Goal: Task Accomplishment & Management: Use online tool/utility

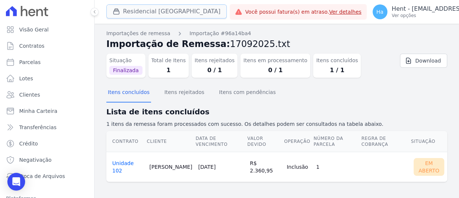
click at [133, 14] on button "Residencial [GEOGRAPHIC_DATA]" at bounding box center [166, 11] width 120 height 14
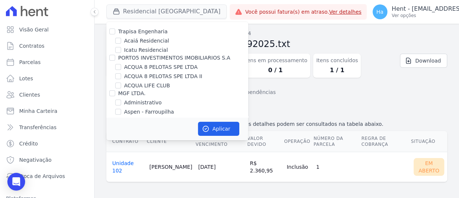
scroll to position [4843, 0]
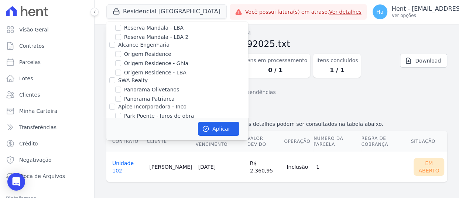
click at [110, 174] on input "Priori" at bounding box center [112, 177] width 6 height 6
checkbox input "true"
click at [227, 126] on button "Aplicar" at bounding box center [218, 129] width 41 height 14
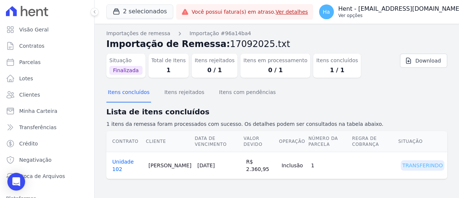
click at [389, 8] on p "Hent - [EMAIL_ADDRESS][DOMAIN_NAME]" at bounding box center [399, 8] width 123 height 7
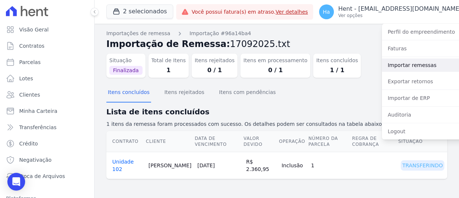
click at [388, 68] on link "Importar remessas" at bounding box center [429, 64] width 95 height 13
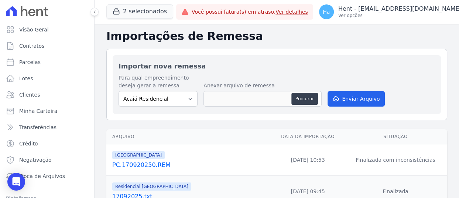
click at [142, 164] on link "PC.170920250.REM" at bounding box center [190, 164] width 157 height 9
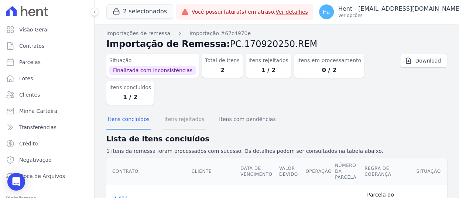
click at [181, 122] on button "Itens rejeitados" at bounding box center [184, 119] width 43 height 19
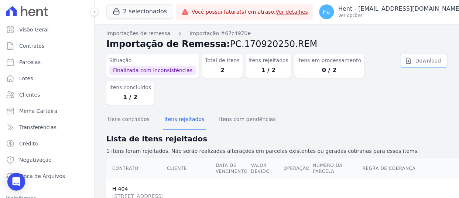
click at [428, 58] on link "Download" at bounding box center [423, 61] width 47 height 14
click at [421, 14] on p "Ver opções" at bounding box center [399, 16] width 123 height 6
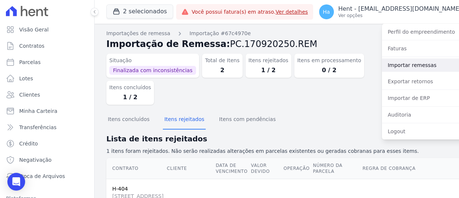
click at [410, 69] on link "Importar remessas" at bounding box center [429, 64] width 95 height 13
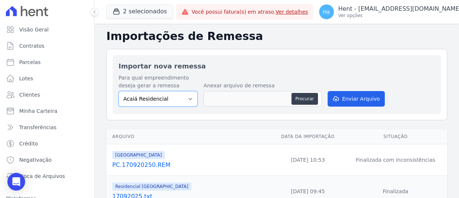
click at [182, 103] on select "Acaiá Residencial ACQUA 8 PELOTAS SPE LTDA II Administrativo AGILE ELOI MENDES …" at bounding box center [158, 99] width 79 height 16
click at [119, 91] on select "Acaiá Residencial ACQUA 8 PELOTAS SPE LTDA II Administrativo AGILE ELOI MENDES …" at bounding box center [158, 99] width 79 height 16
click at [188, 96] on select "Acaiá Residencial ACQUA 8 PELOTAS SPE LTDA II Administrativo AGILE ELOI MENDES …" at bounding box center [158, 99] width 79 height 16
select select "986a0db6-a8ec-4145-84fa-14c71c5582ed"
click at [119, 91] on select "Acaiá Residencial ACQUA 8 PELOTAS SPE LTDA II Administrativo AGILE ELOI MENDES …" at bounding box center [158, 99] width 79 height 16
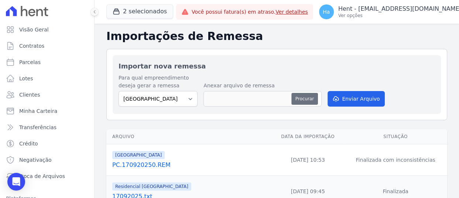
click at [305, 102] on button "Procurar" at bounding box center [304, 99] width 27 height 12
type input "PC.170920250.V2.txt"
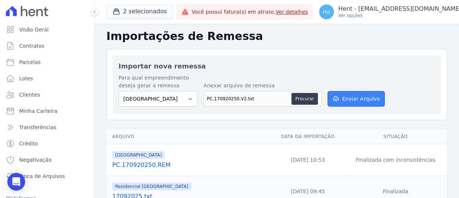
click at [367, 99] on button "Enviar Arquivo" at bounding box center [356, 99] width 57 height 16
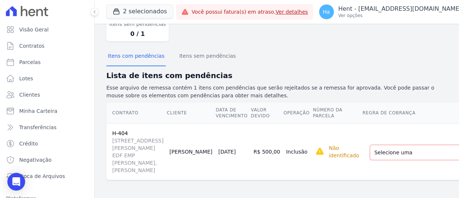
scroll to position [83, 0]
click at [383, 156] on select "Selecione uma Nova Parcela Avulsa Parcela Avulsa Existente Financiamento CEF (1…" at bounding box center [431, 152] width 123 height 16
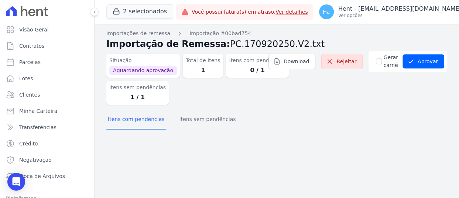
click at [207, 132] on div "Importações de remessa Importação #00bad754 Importação de Remessa: PC.170920250…" at bounding box center [276, 81] width 341 height 103
click at [203, 120] on button "Itens sem pendências" at bounding box center [207, 119] width 59 height 19
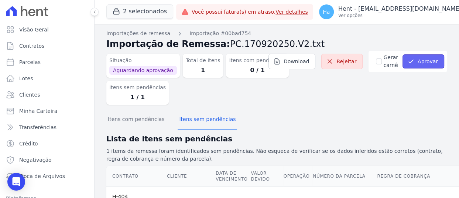
click at [430, 58] on button "Aprovar" at bounding box center [424, 61] width 42 height 14
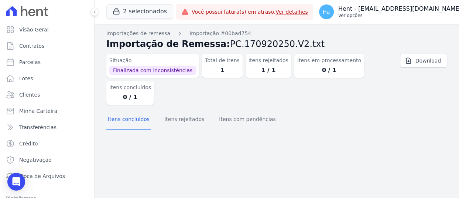
click at [408, 18] on p "Ver opções" at bounding box center [399, 16] width 123 height 6
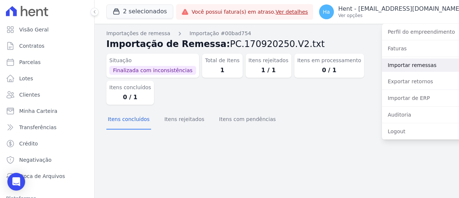
click at [402, 65] on link "Importar remessas" at bounding box center [429, 64] width 95 height 13
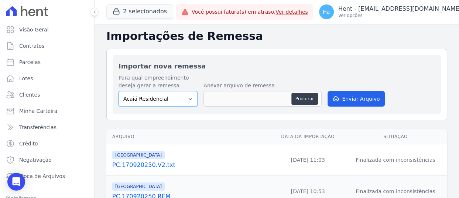
click at [188, 94] on select "Acaiá Residencial ACQUA 8 PELOTAS SPE LTDA II Administrativo AGILE ELOI MENDES …" at bounding box center [158, 99] width 79 height 16
select select "986a0db6-a8ec-4145-84fa-14c71c5582ed"
click at [119, 91] on select "Acaiá Residencial ACQUA 8 PELOTAS SPE LTDA II Administrativo AGILE ELOI MENDES …" at bounding box center [158, 99] width 79 height 16
click at [299, 99] on button "Procurar" at bounding box center [304, 99] width 27 height 12
type input "PC.170920250.V2.txt"
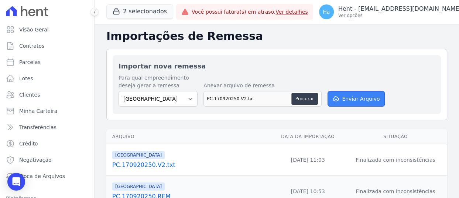
click at [356, 105] on button "Enviar Arquivo" at bounding box center [356, 99] width 57 height 16
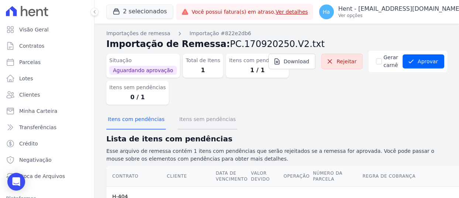
click at [199, 119] on button "Itens sem pendências" at bounding box center [207, 119] width 59 height 19
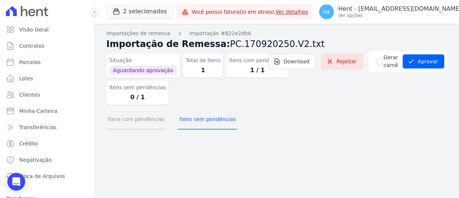
click at [136, 123] on button "Itens com pendências" at bounding box center [135, 119] width 59 height 19
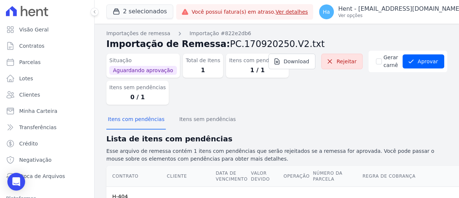
scroll to position [113, 0]
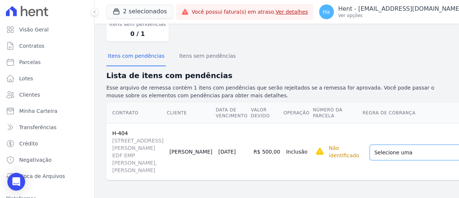
click at [370, 144] on select "Selecione uma Nova Parcela Avulsa Parcela Avulsa Existente Financiamento CEF (1…" at bounding box center [431, 152] width 123 height 16
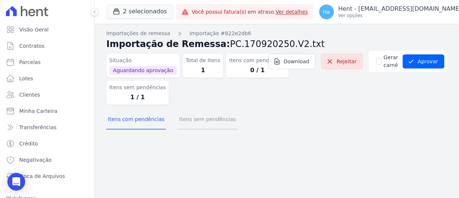
click at [218, 119] on button "Itens sem pendências" at bounding box center [207, 119] width 59 height 19
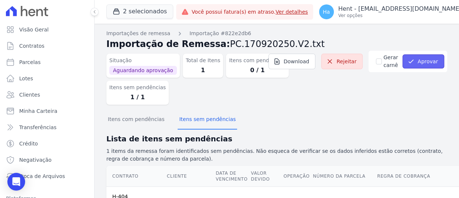
click at [427, 61] on button "Aprovar" at bounding box center [424, 61] width 42 height 14
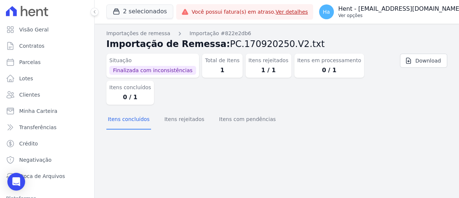
click at [384, 20] on button "Ha Hent - adriane.brito@hent.com.br Ver opções" at bounding box center [394, 11] width 163 height 21
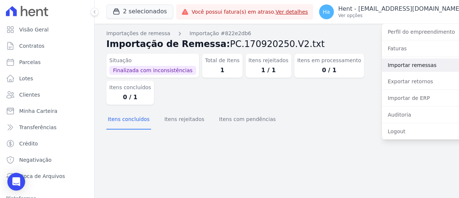
click at [398, 69] on link "Importar remessas" at bounding box center [429, 64] width 95 height 13
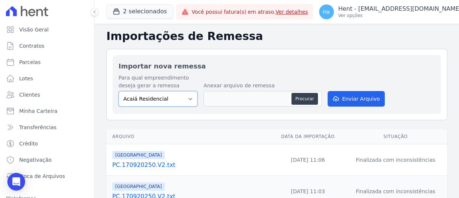
click at [181, 102] on select "Acaiá Residencial ACQUA 8 PELOTAS SPE LTDA II Administrativo AGILE ELOI MENDES …" at bounding box center [158, 99] width 79 height 16
select select "986a0db6-a8ec-4145-84fa-14c71c5582ed"
click at [119, 91] on select "Acaiá Residencial ACQUA 8 PELOTAS SPE LTDA II Administrativo AGILE ELOI MENDES …" at bounding box center [158, 99] width 79 height 16
click at [303, 99] on button "Procurar" at bounding box center [304, 99] width 27 height 12
type input "PC.170920250.V2.txt"
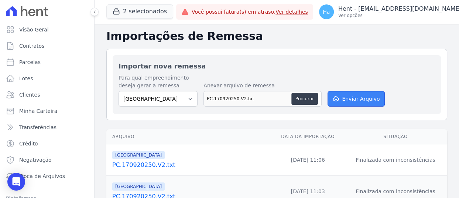
click at [351, 93] on button "Enviar Arquivo" at bounding box center [356, 99] width 57 height 16
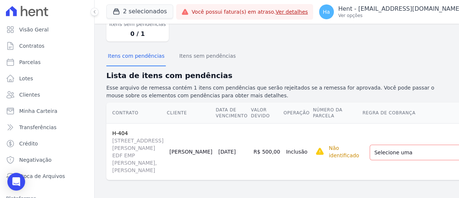
scroll to position [108, 0]
click at [370, 144] on select "Selecione uma Nova Parcela Avulsa Parcela Avulsa Existente Financiamento CEF (1…" at bounding box center [431, 152] width 123 height 16
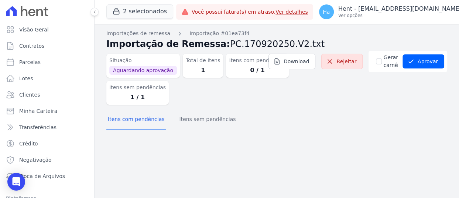
click at [208, 130] on div "Importações de remessa Importação #01ea73f4 Importação de Remessa: PC.170920250…" at bounding box center [276, 81] width 341 height 103
click at [207, 128] on button "Itens sem pendências" at bounding box center [207, 119] width 59 height 19
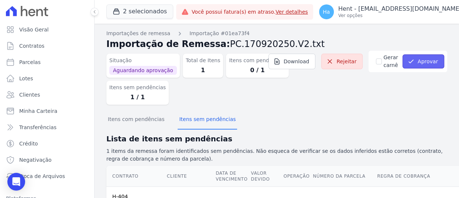
click at [416, 66] on button "Aprovar" at bounding box center [424, 61] width 42 height 14
